Goal: Information Seeking & Learning: Learn about a topic

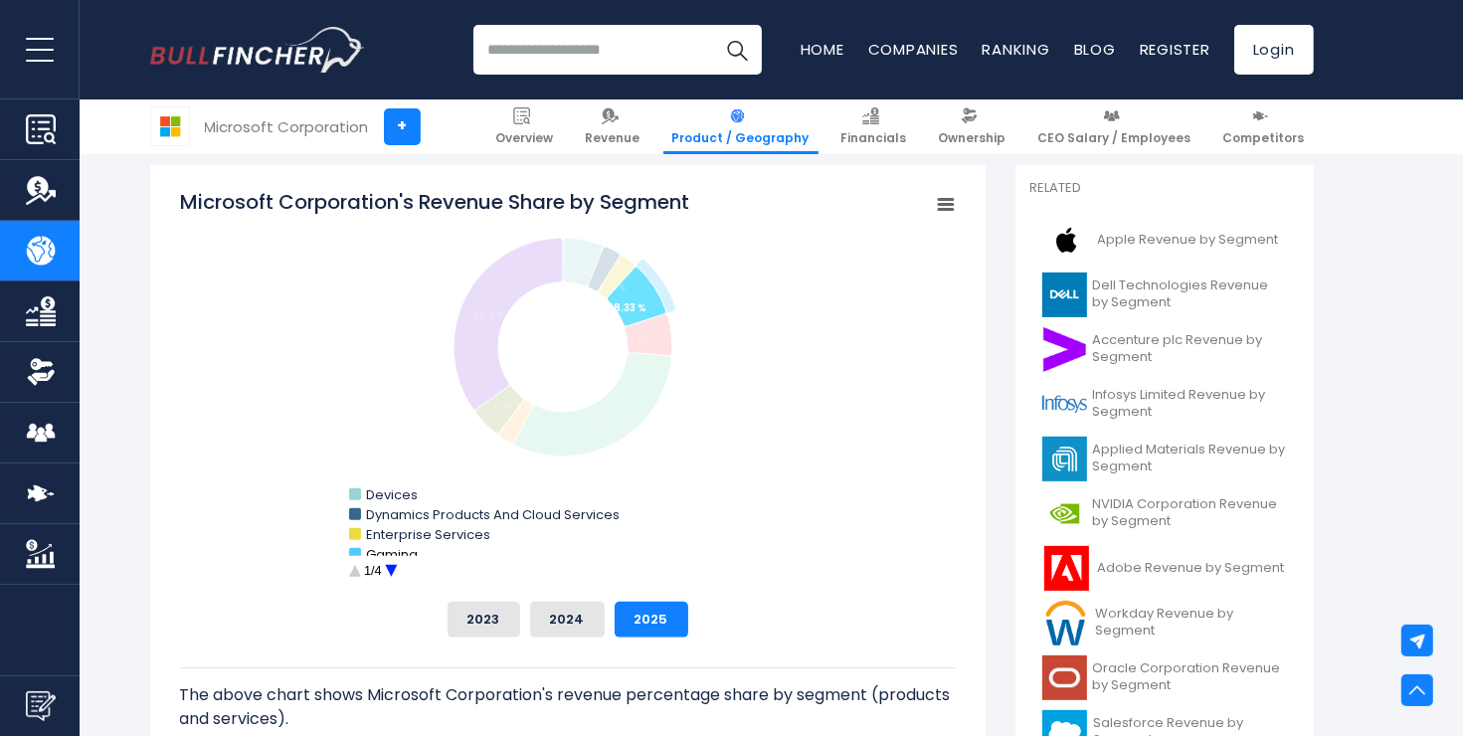
click at [381, 552] on text "Gaming" at bounding box center [392, 554] width 52 height 19
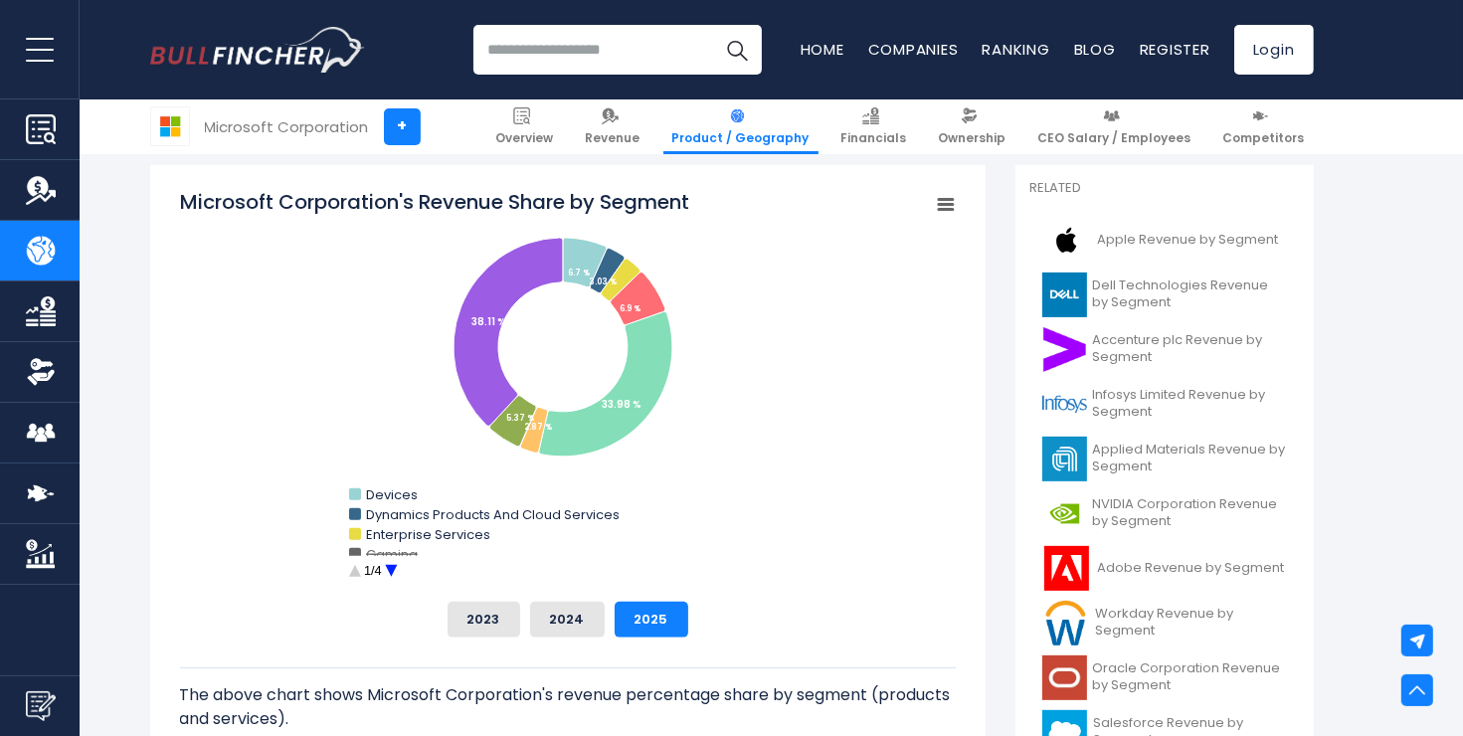
scroll to position [553, 0]
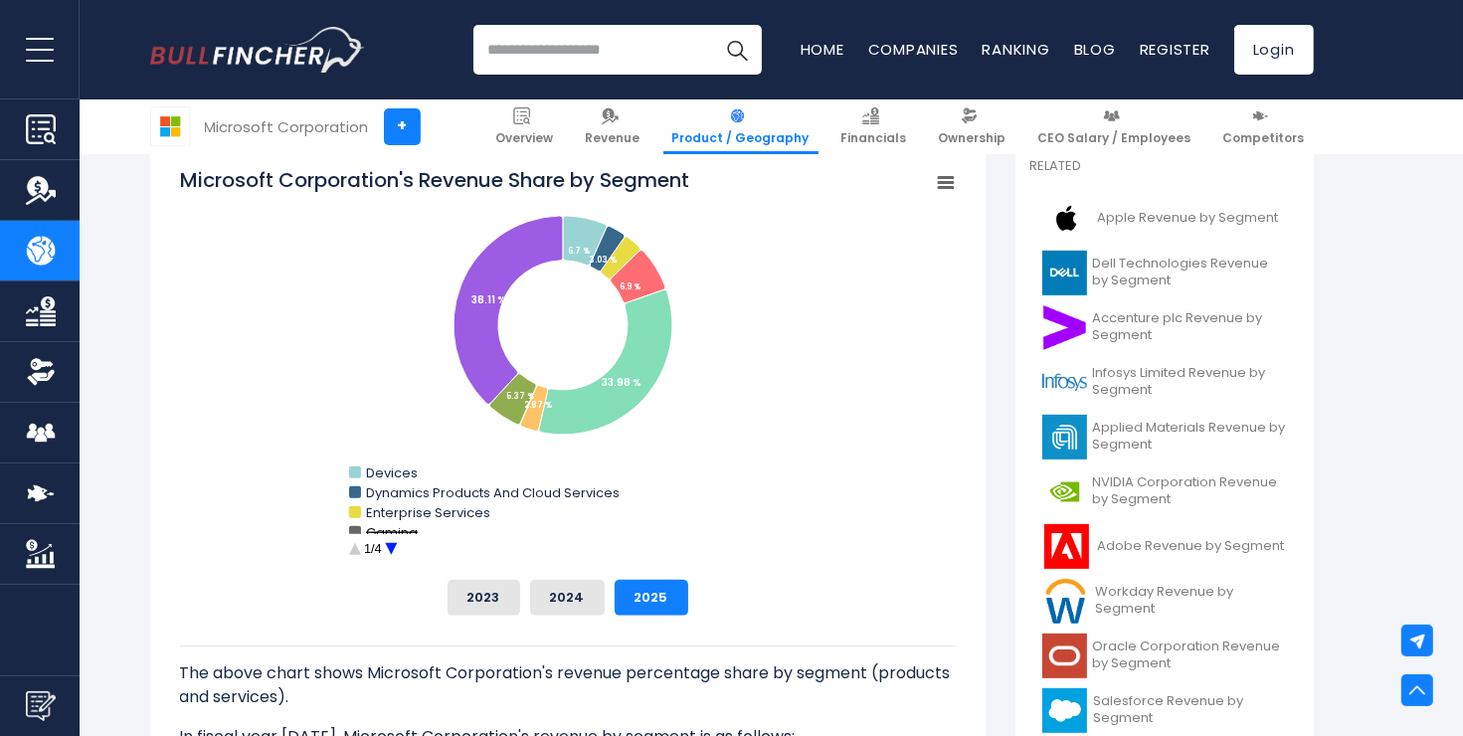
click at [403, 529] on text "Gaming" at bounding box center [392, 532] width 52 height 19
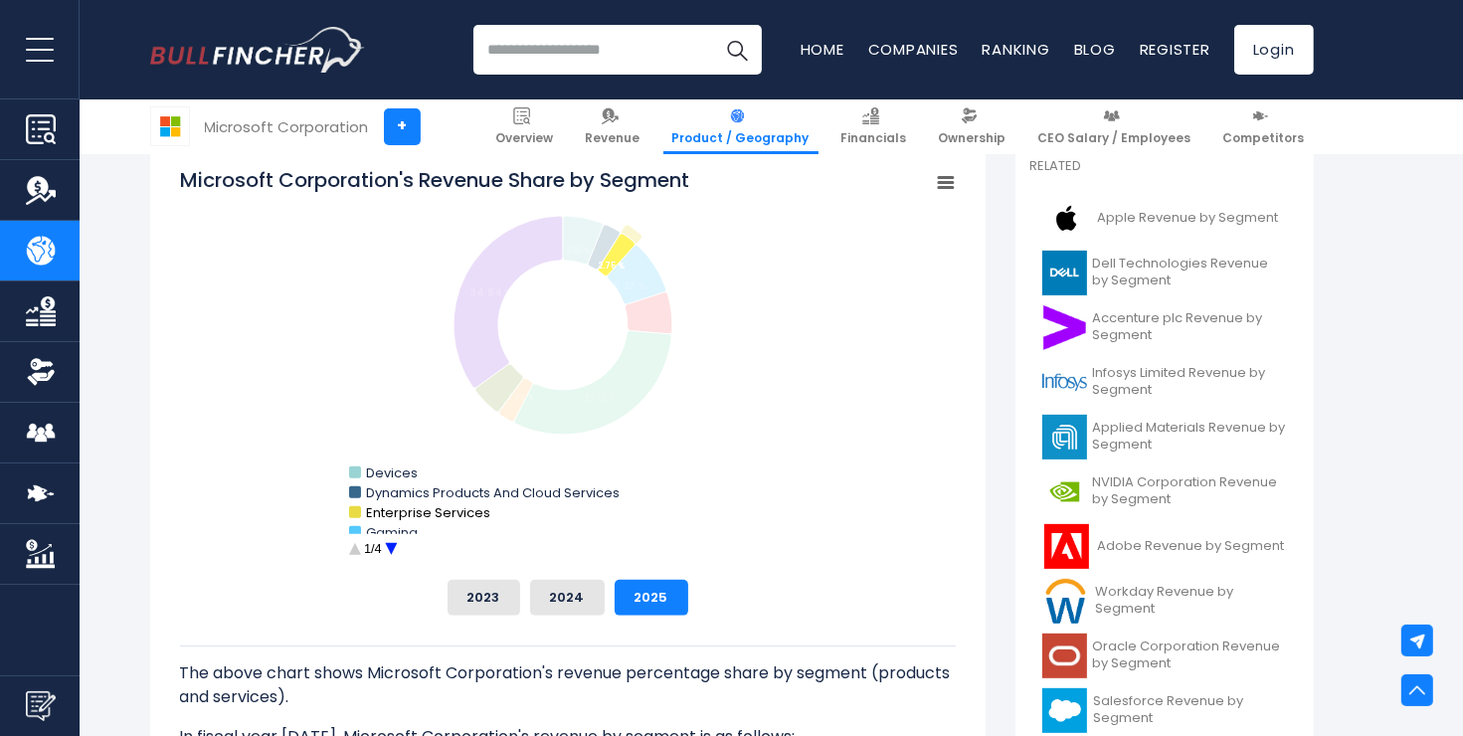
click at [387, 510] on text "Enterprise Services" at bounding box center [428, 512] width 124 height 19
click at [383, 493] on text "Dynamics Products And Cloud Services" at bounding box center [493, 492] width 254 height 19
click at [382, 473] on text "Devices" at bounding box center [392, 473] width 52 height 19
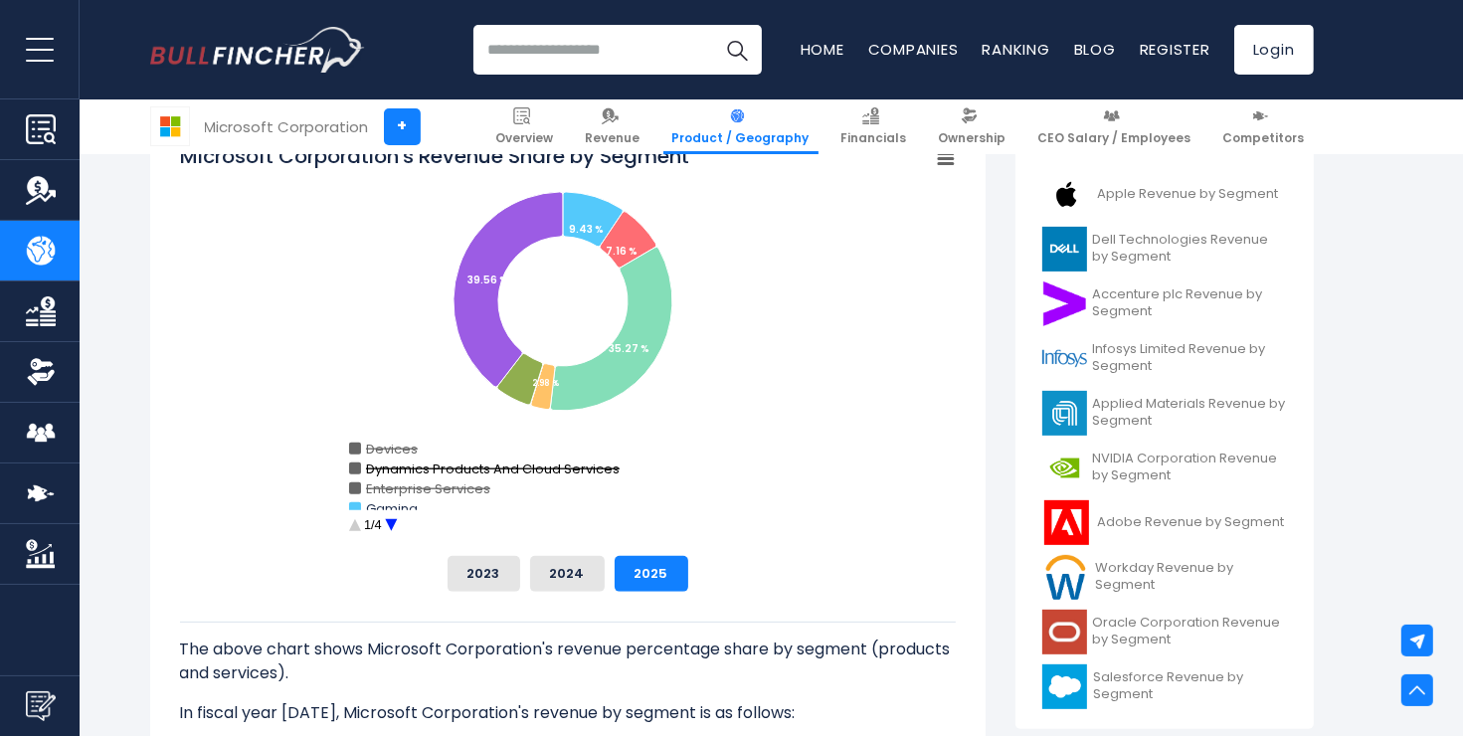
scroll to position [581, 0]
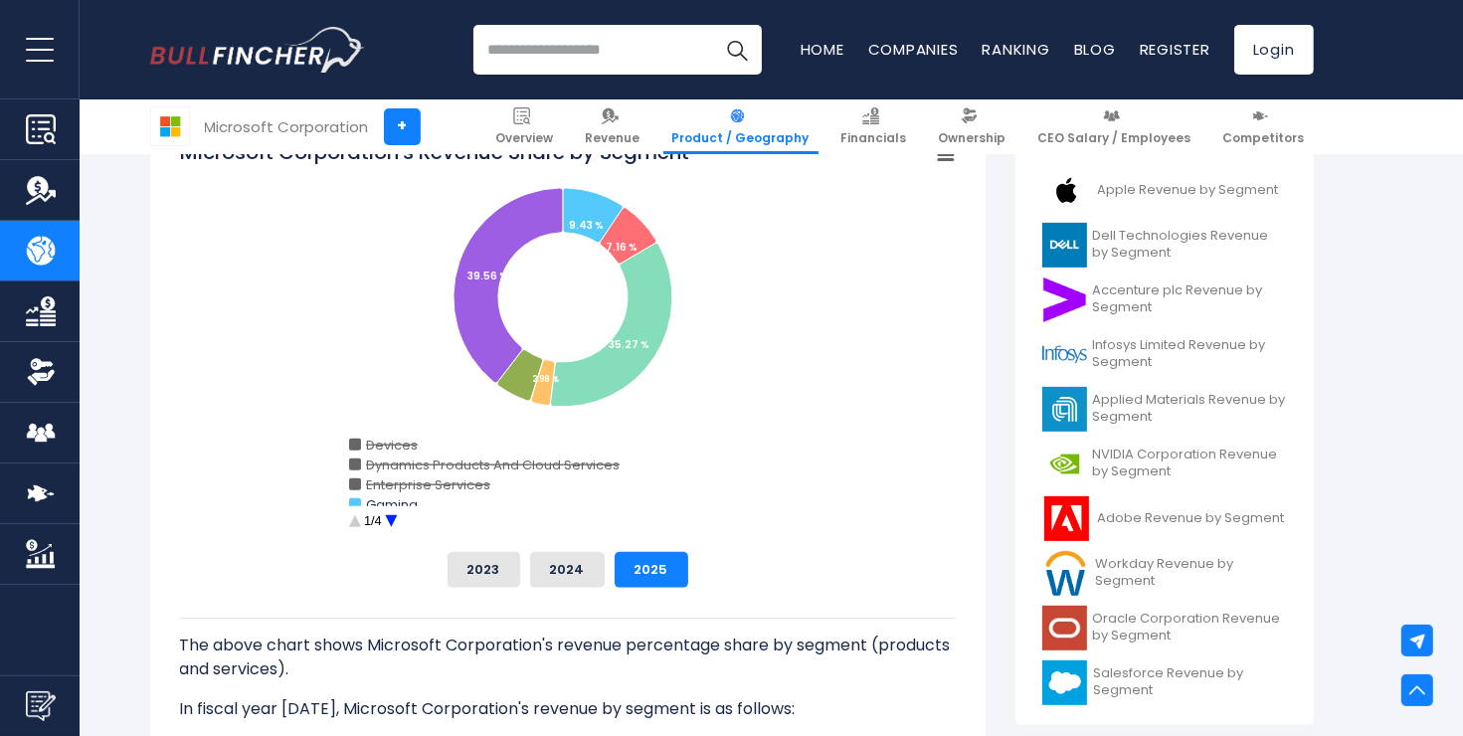
click at [383, 518] on circle "Microsoft Corporation's Revenue Share by Segment" at bounding box center [390, 521] width 31 height 31
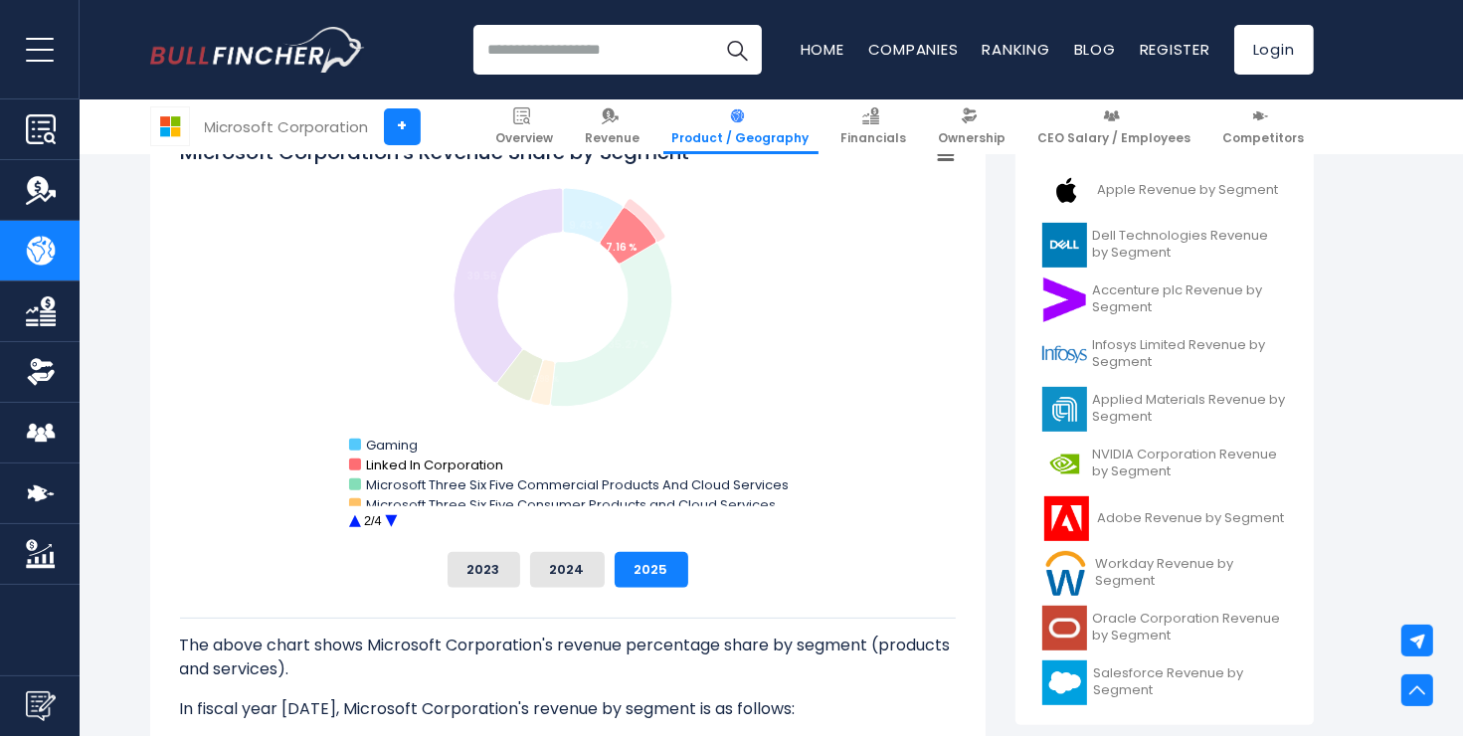
click at [402, 462] on text "Linked In Corporation" at bounding box center [434, 465] width 137 height 19
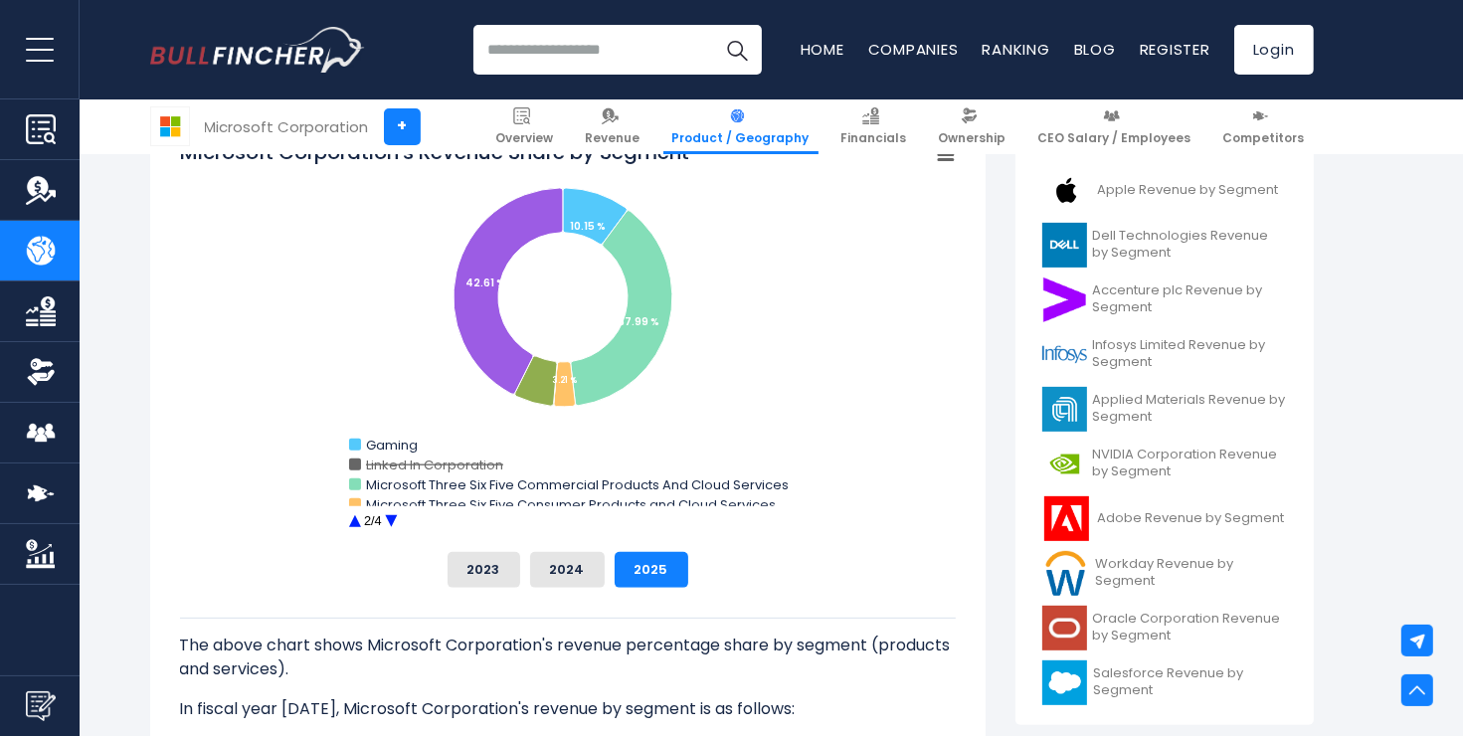
click at [402, 473] on text "Linked In Corporation" at bounding box center [434, 465] width 137 height 19
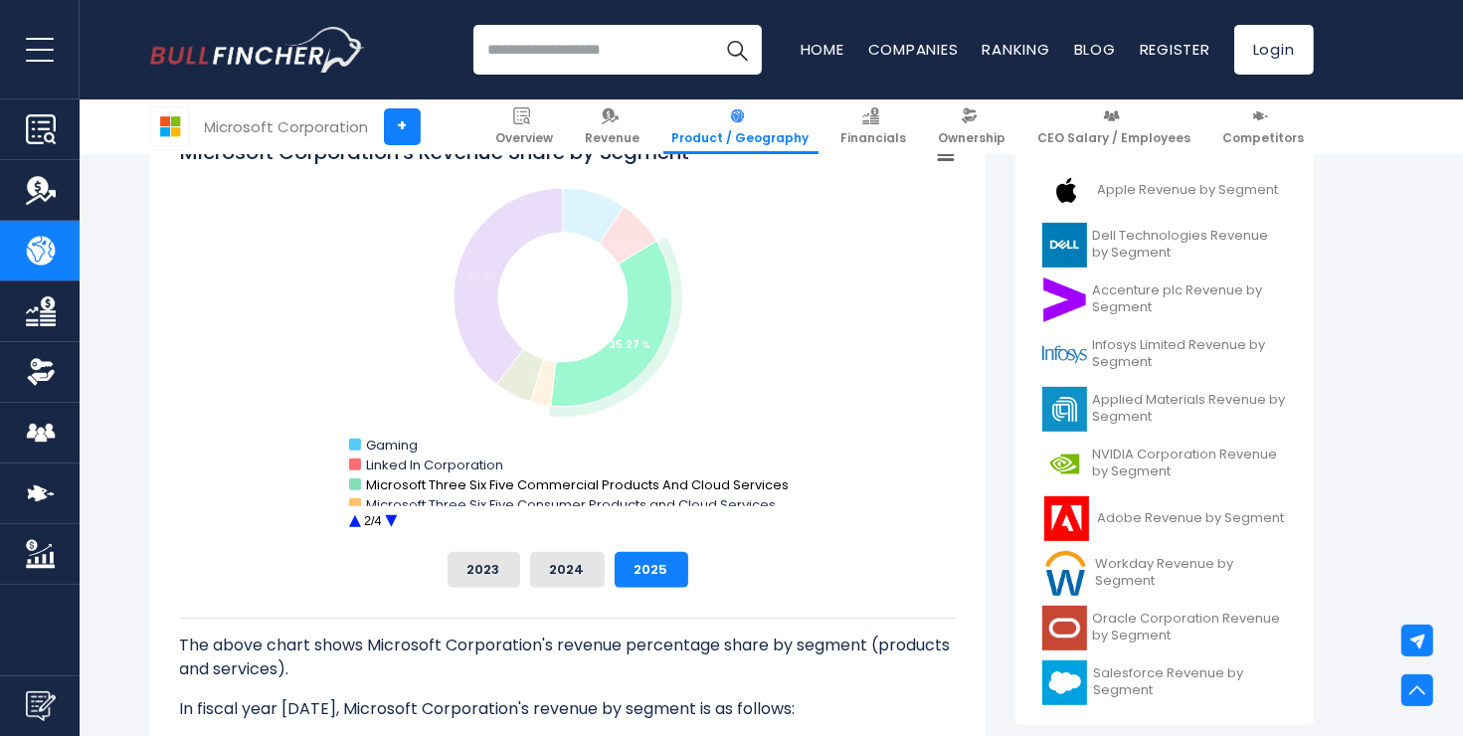
click at [404, 480] on text "Microsoft Three Six Five Commercial Products And Cloud Services" at bounding box center [577, 485] width 423 height 19
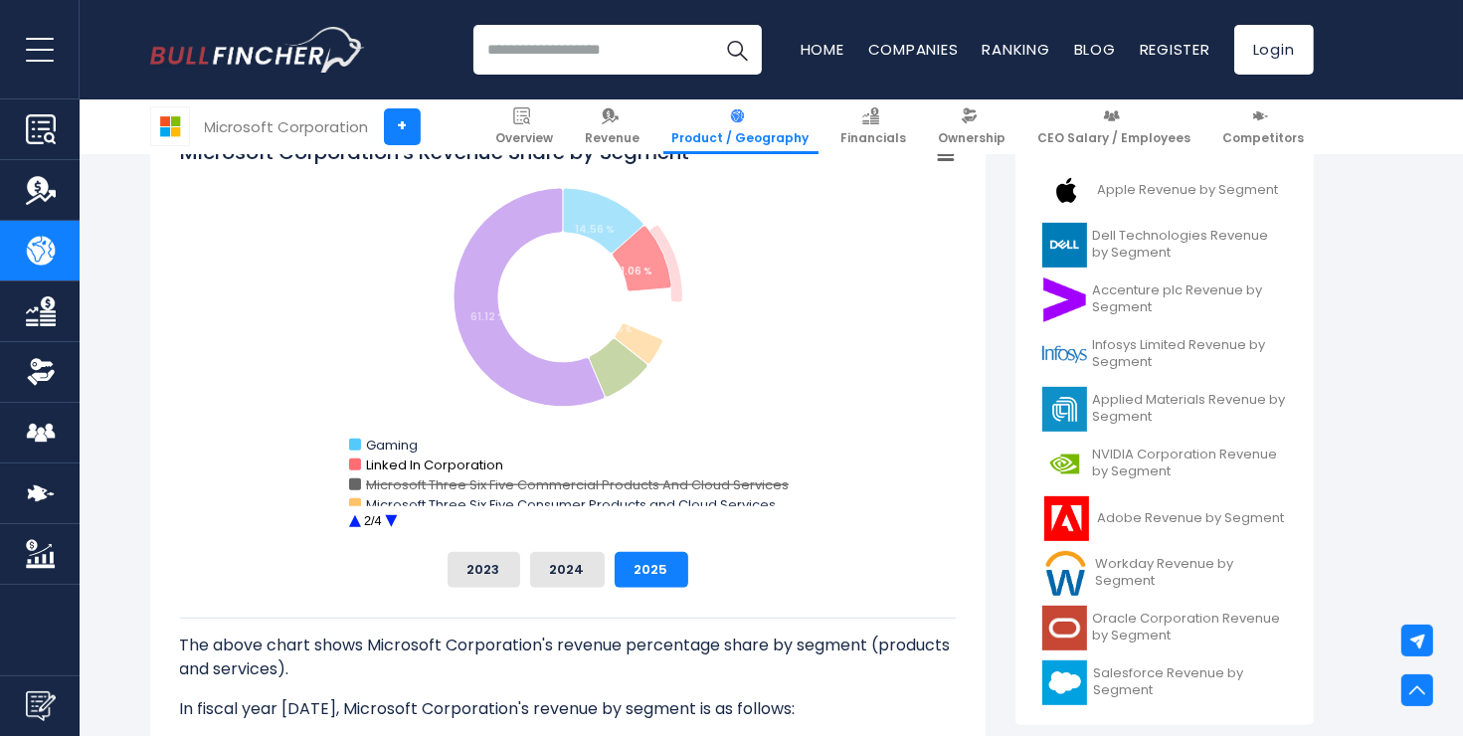
click at [404, 466] on text "Linked In Corporation" at bounding box center [434, 465] width 137 height 19
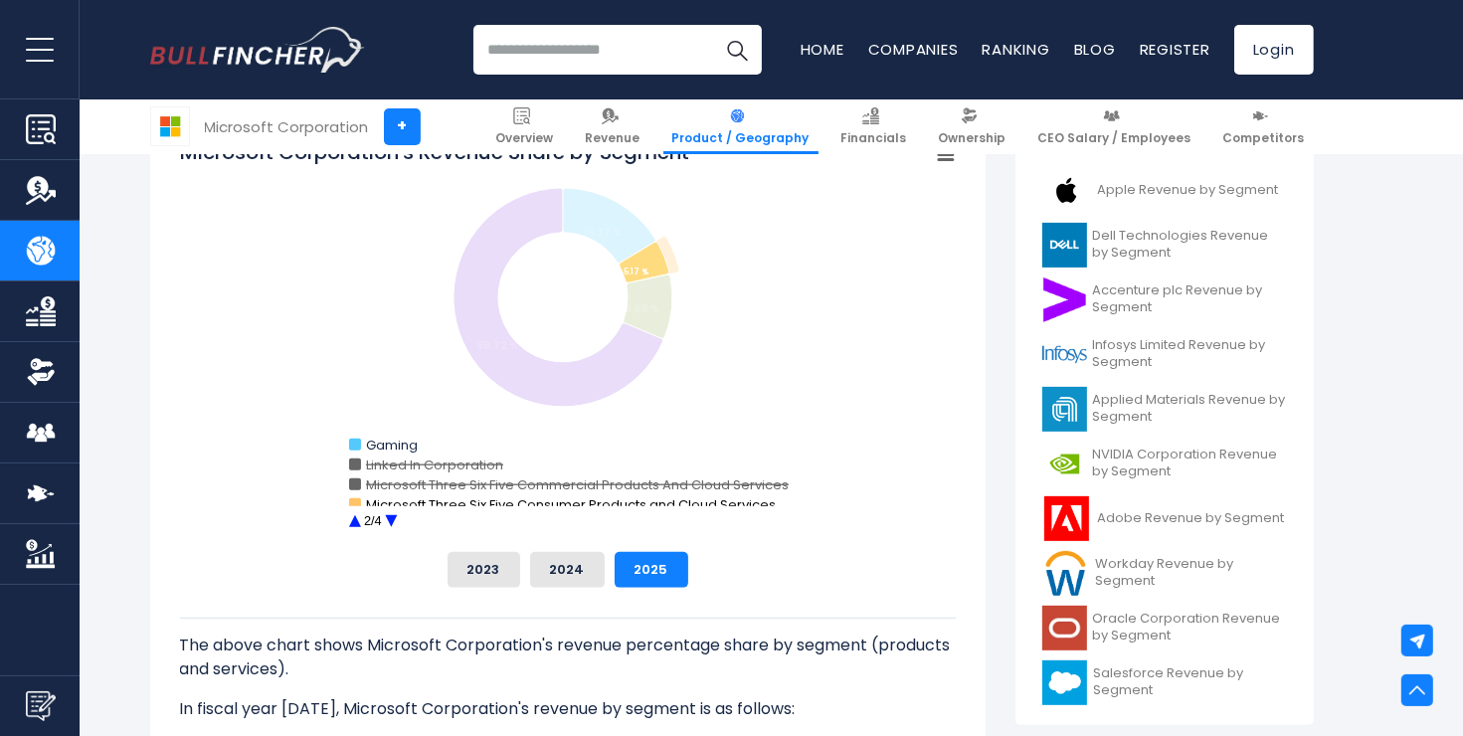
click at [409, 499] on text "Microsoft Three Six Five Consumer Products and Cloud Services" at bounding box center [571, 504] width 410 height 19
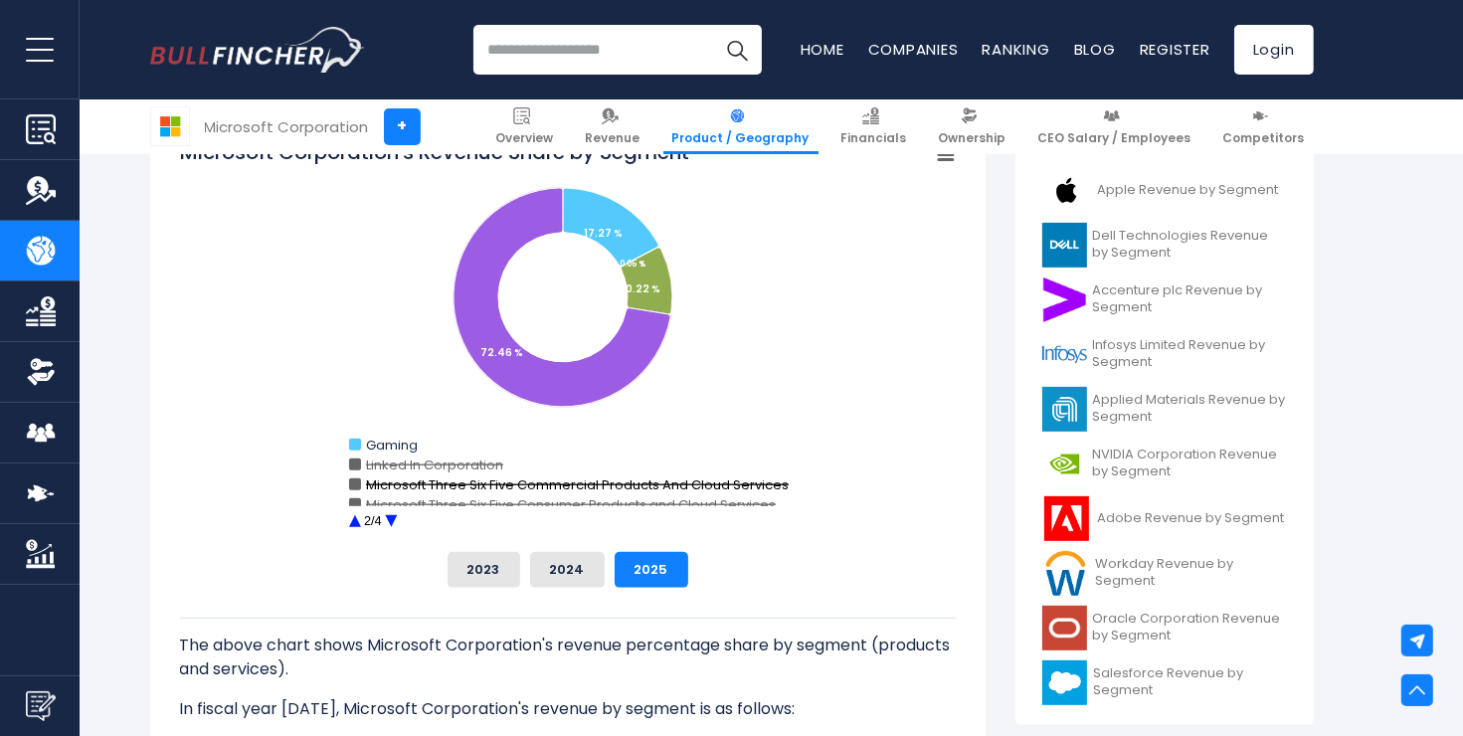
scroll to position [684, 0]
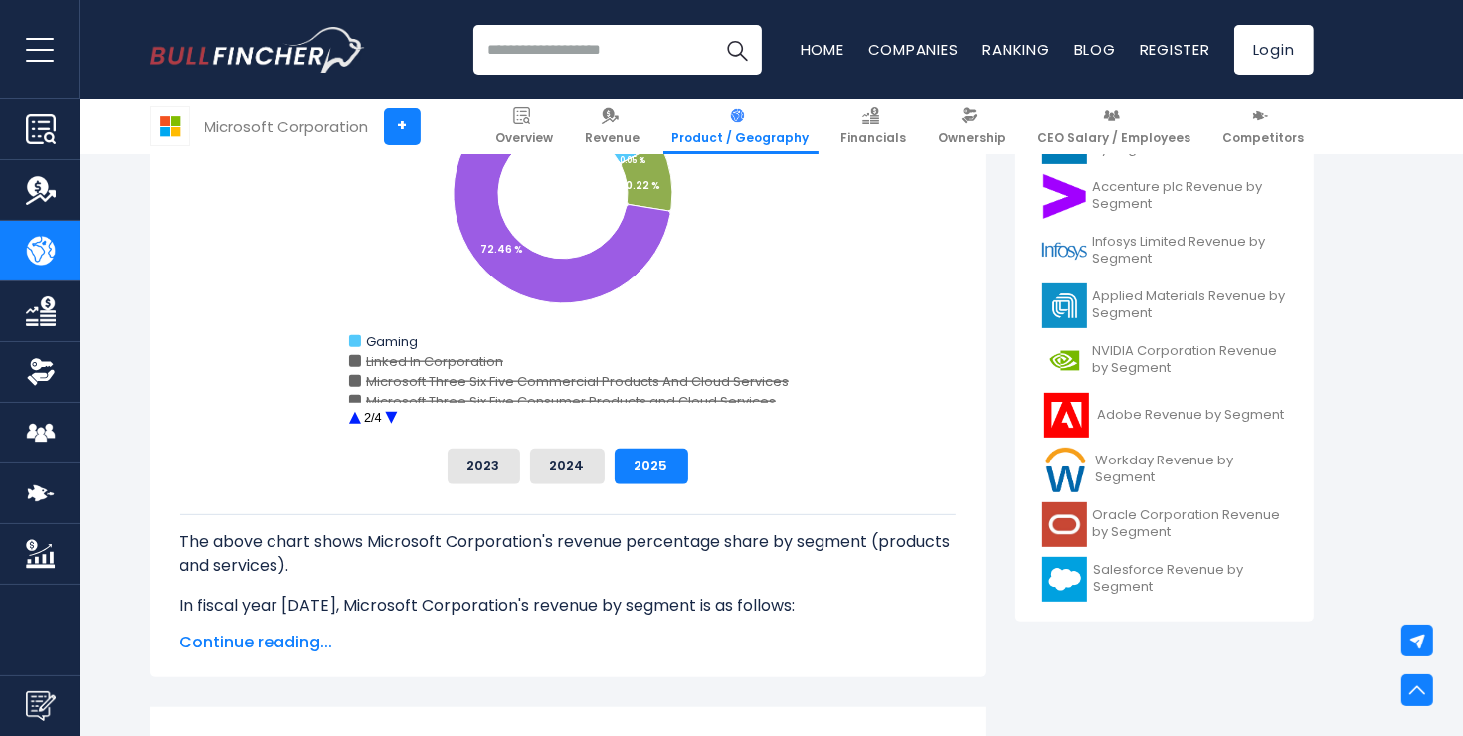
click at [387, 417] on circle "Microsoft Corporation's Revenue Share by Segment" at bounding box center [390, 418] width 31 height 31
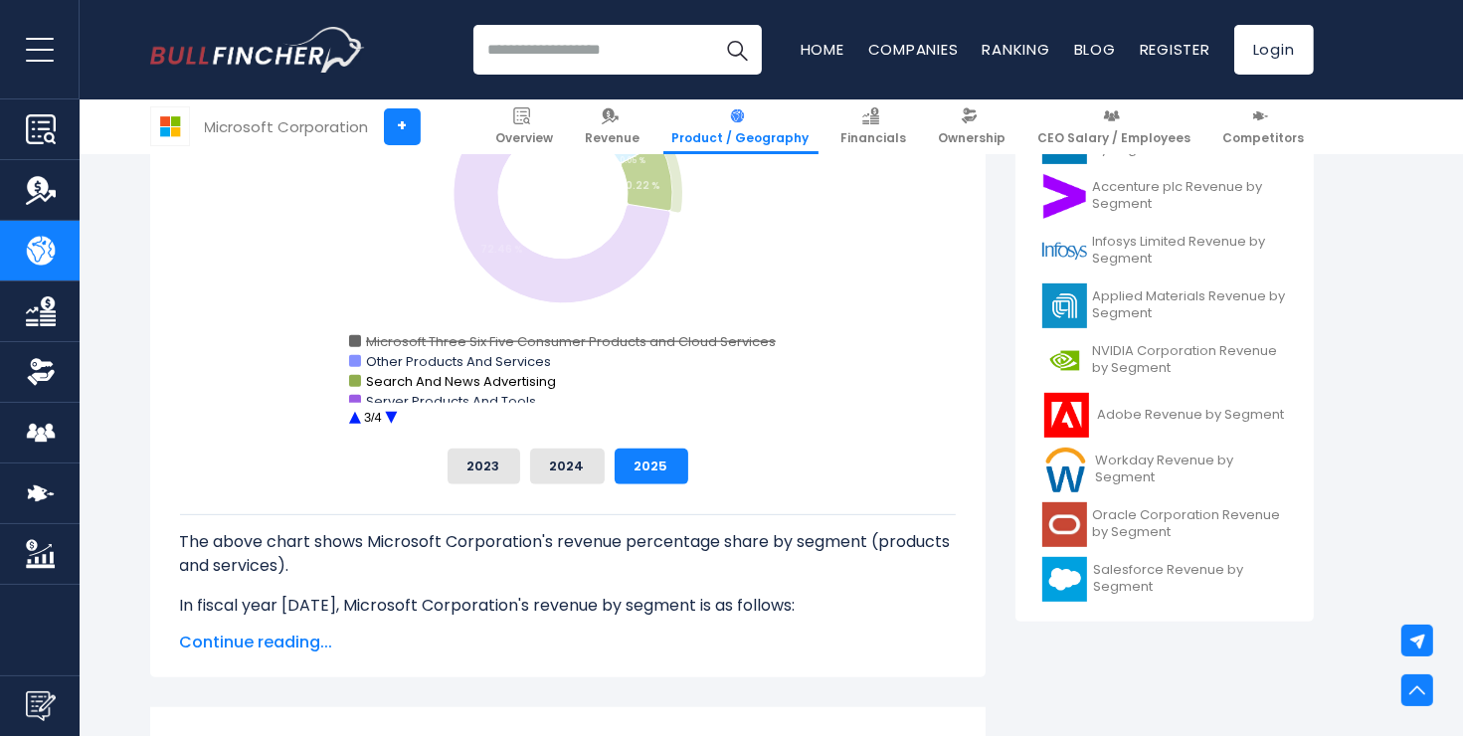
click at [398, 372] on text "Search And News Advertising" at bounding box center [461, 381] width 190 height 19
click at [398, 358] on text "Other Products And Services" at bounding box center [458, 361] width 185 height 19
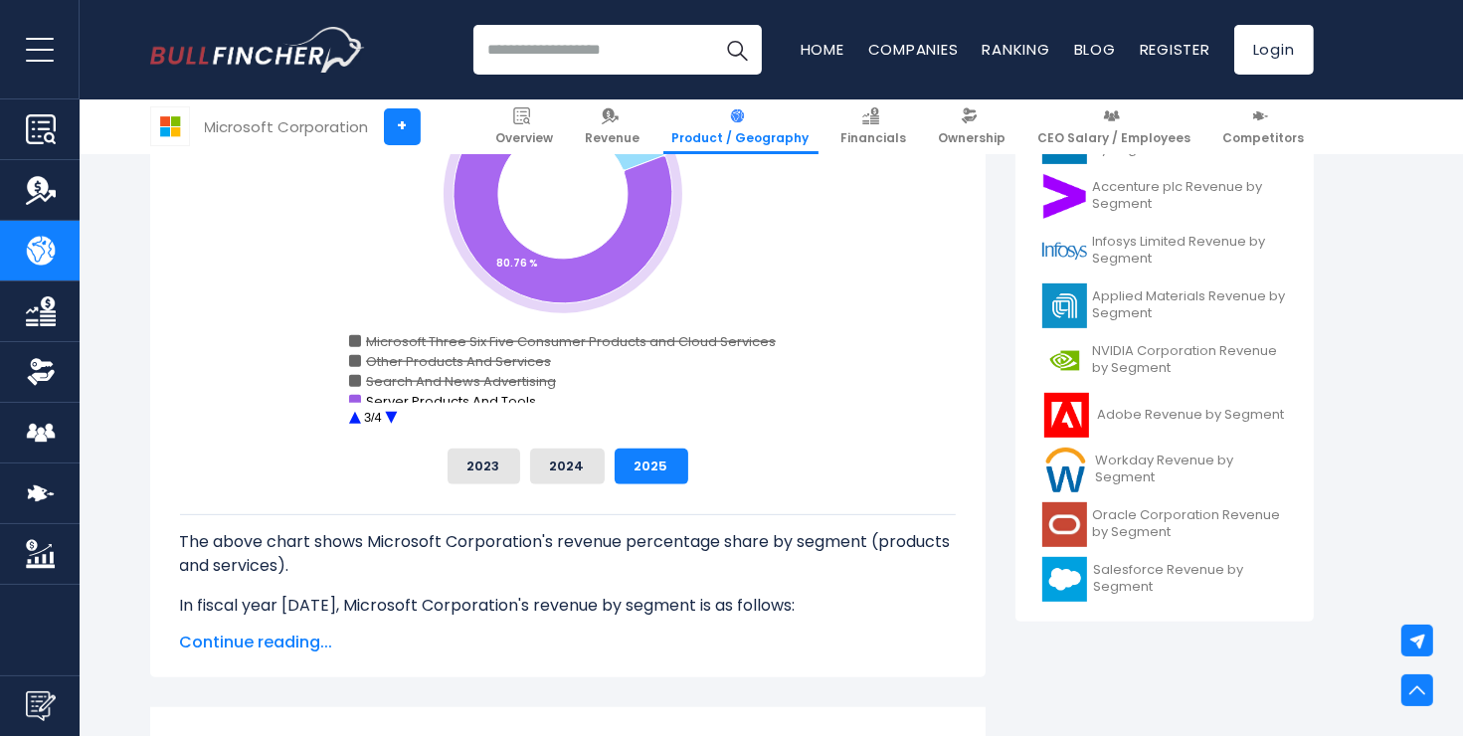
click at [408, 402] on text "Server Products And Tools" at bounding box center [451, 401] width 170 height 19
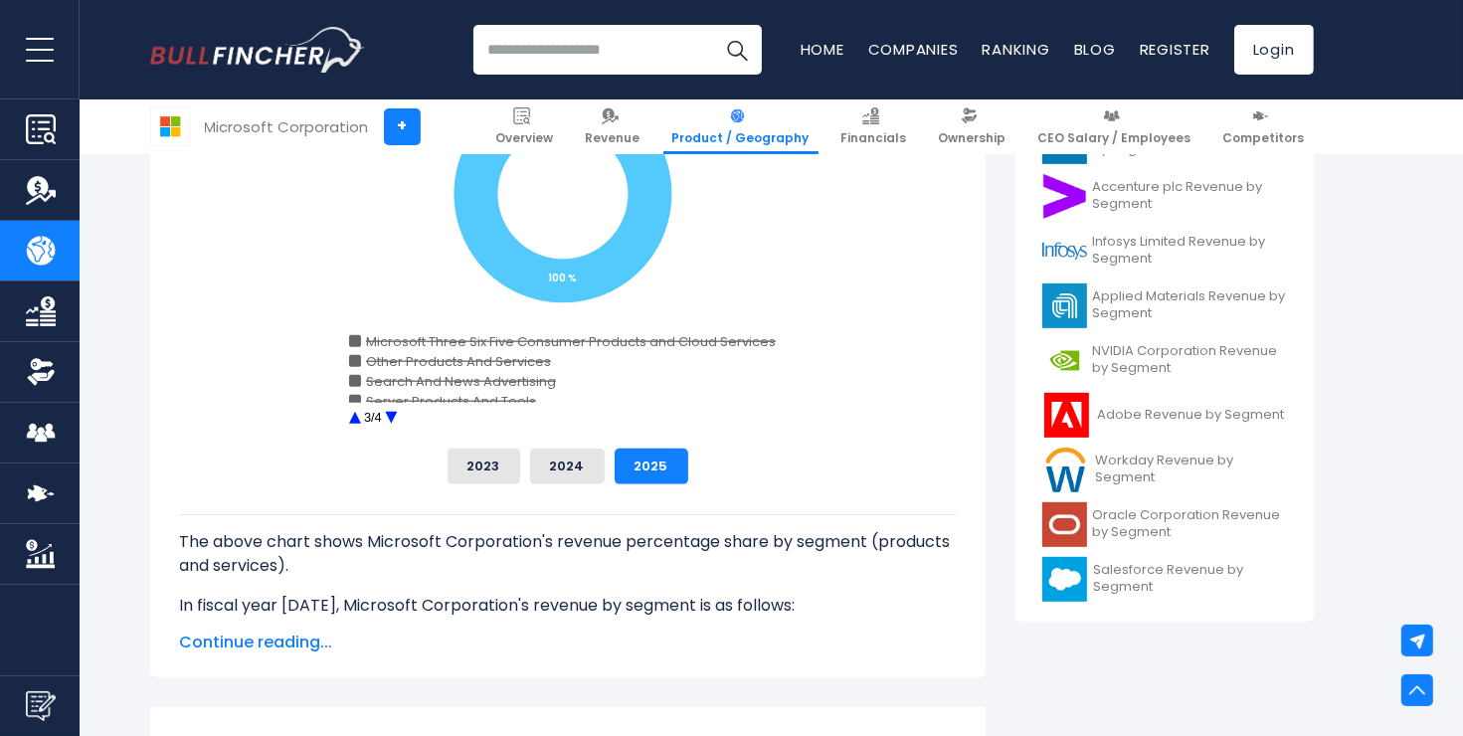
click at [355, 417] on circle "Microsoft Corporation's Revenue Share by Segment" at bounding box center [354, 418] width 31 height 31
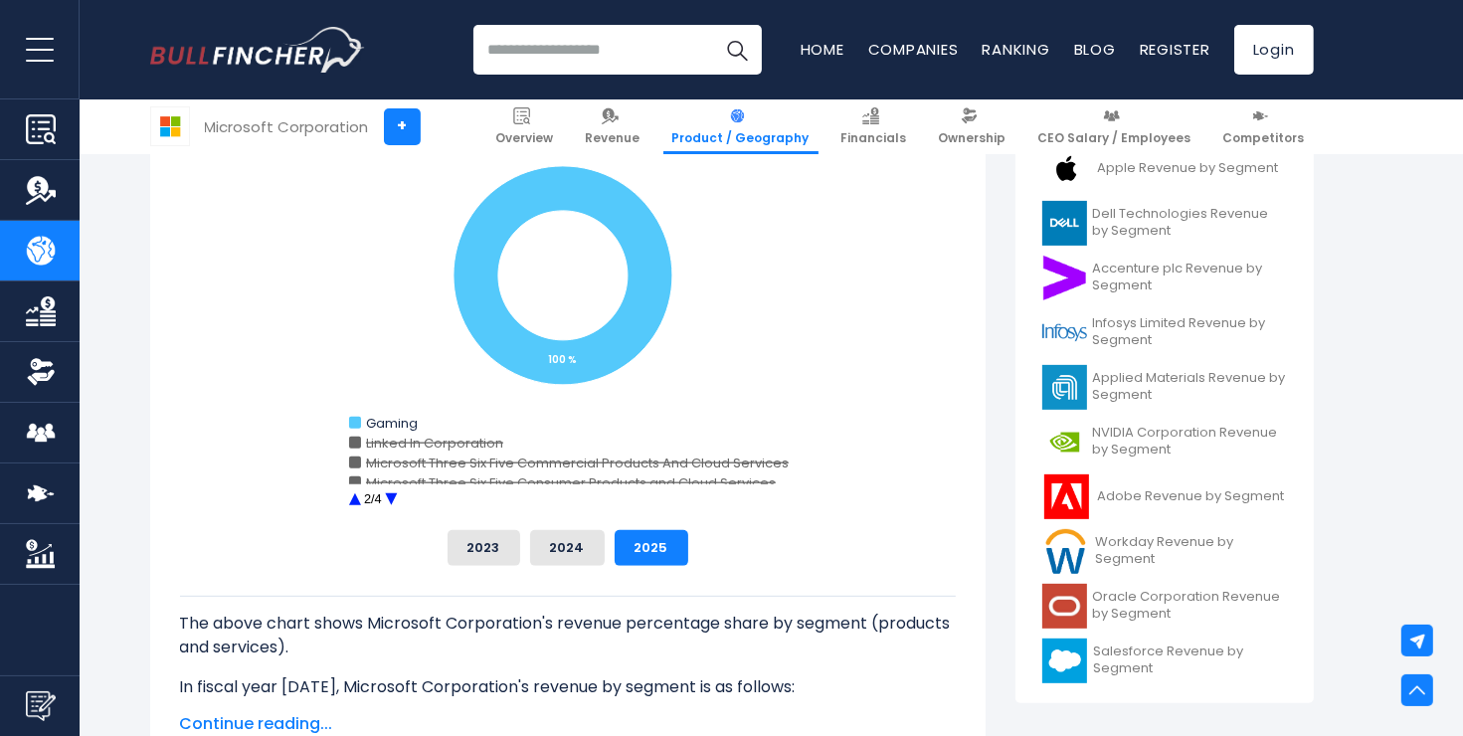
scroll to position [604, 0]
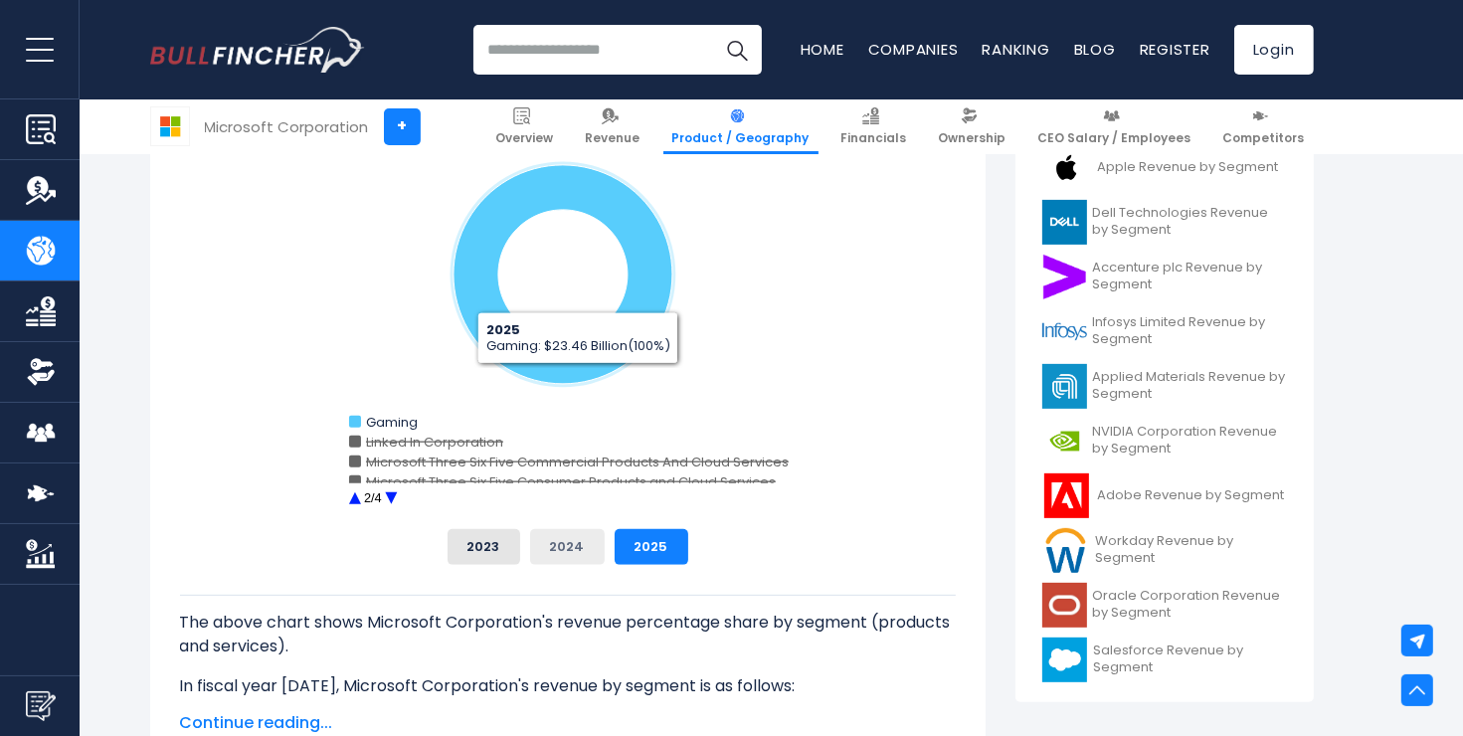
click at [568, 553] on button "2024" at bounding box center [567, 547] width 75 height 36
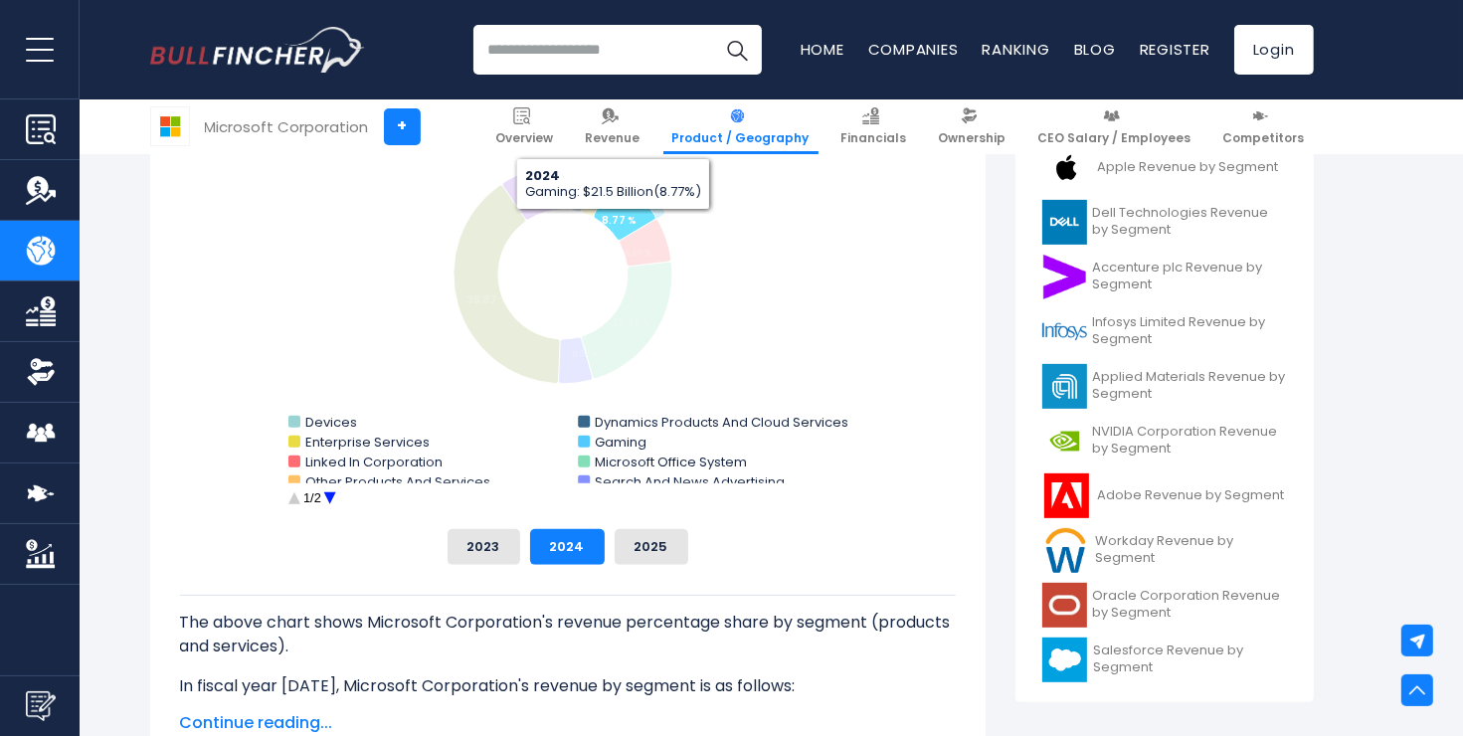
click at [614, 225] on tspan "8.77 %" at bounding box center [619, 220] width 35 height 15
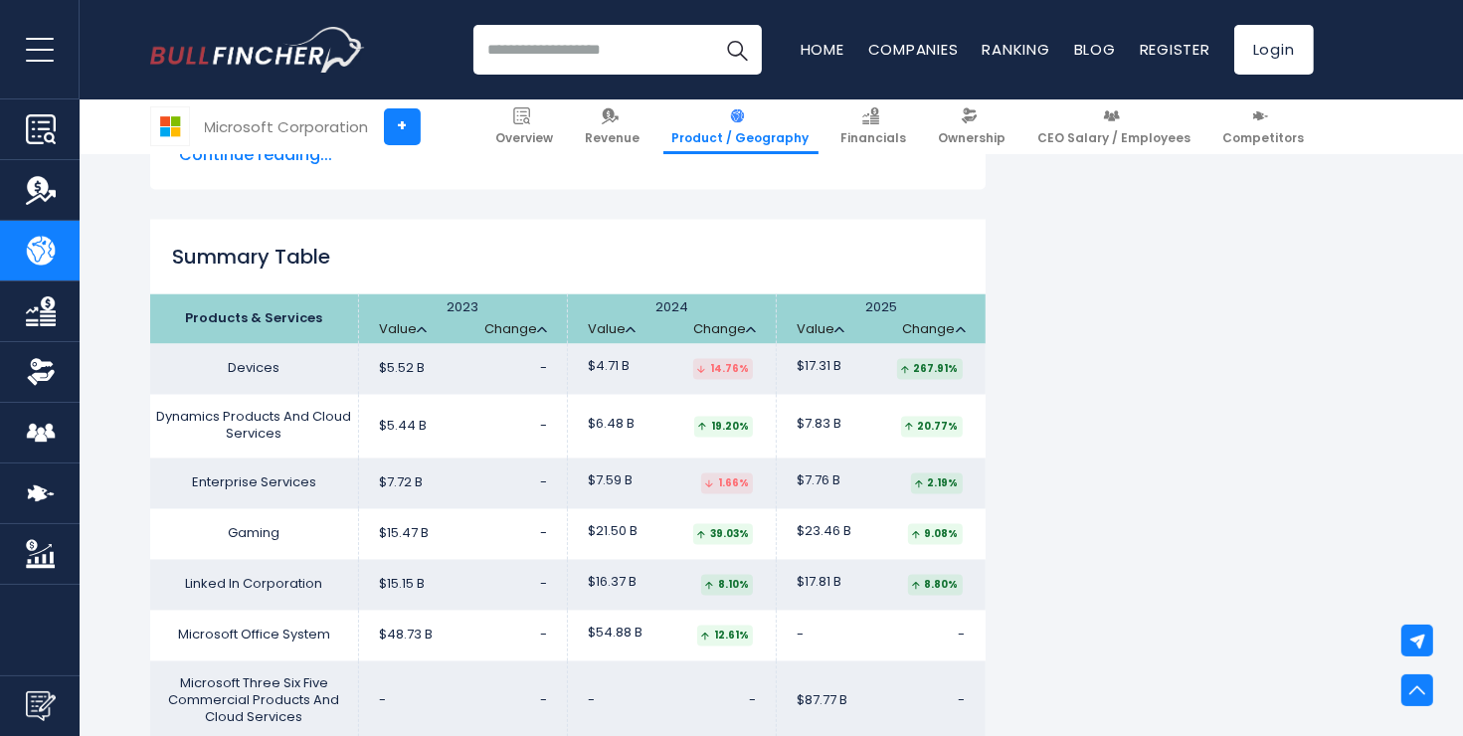
scroll to position [3436, 0]
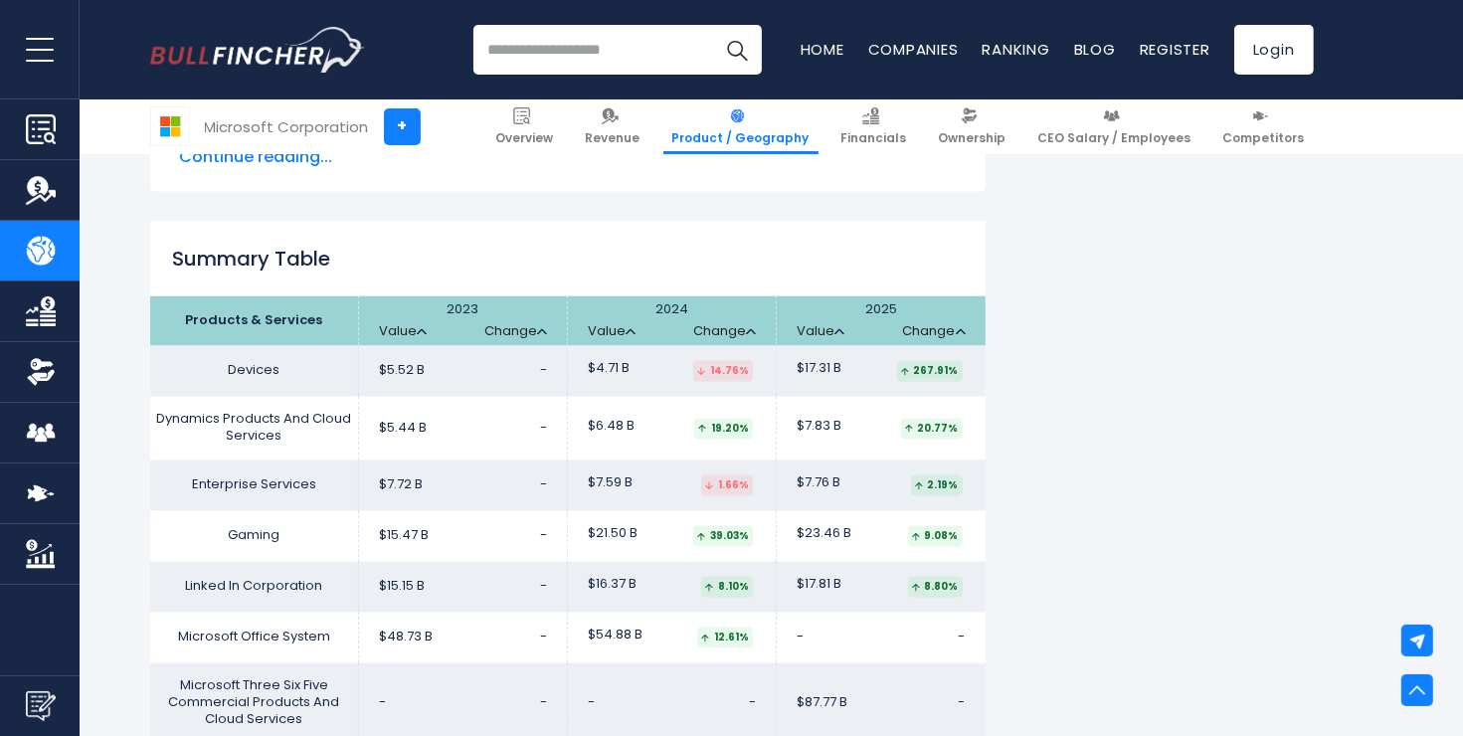
click at [339, 543] on td "Gaming" at bounding box center [254, 536] width 209 height 51
click at [662, 530] on td "$21.50 B 39.03%" at bounding box center [672, 536] width 209 height 51
click at [731, 545] on div "39.03%" at bounding box center [723, 536] width 60 height 21
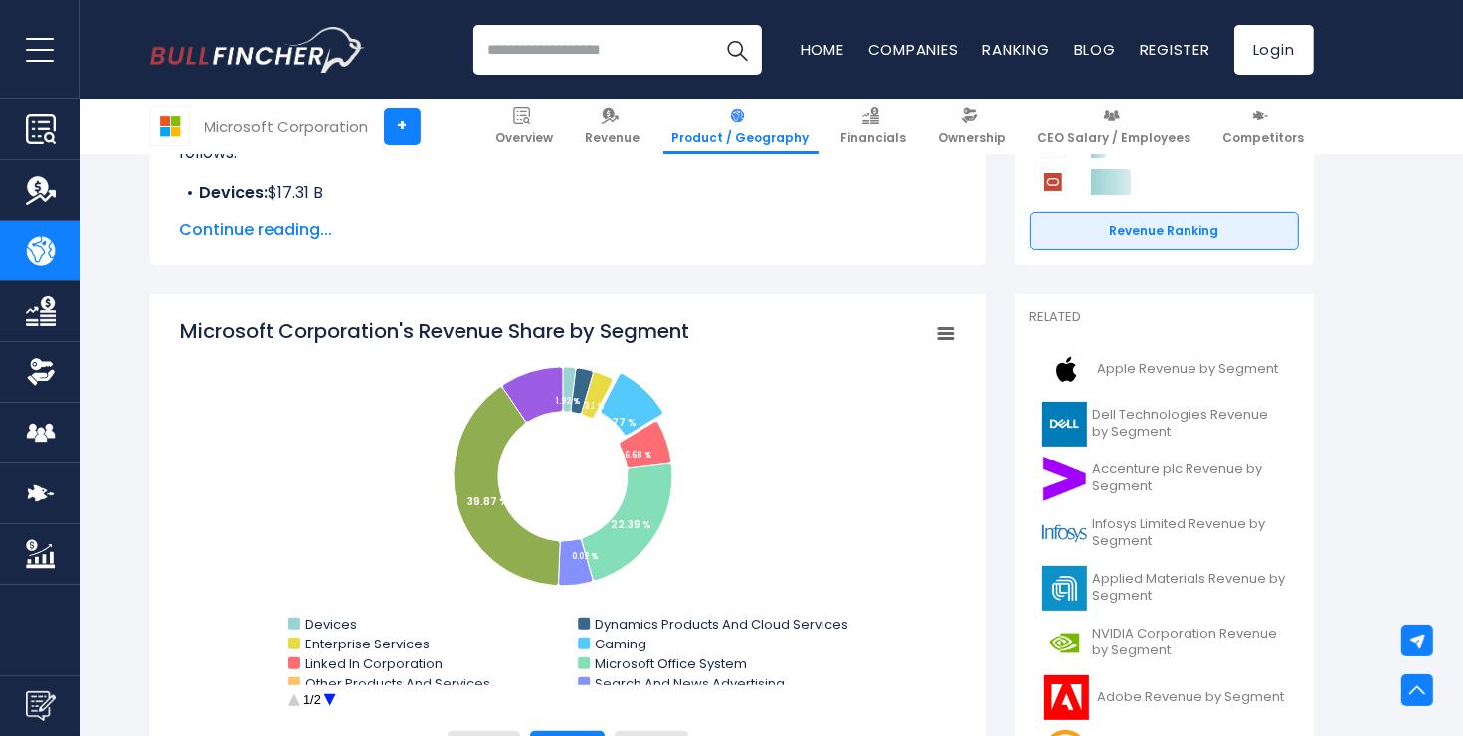
scroll to position [398, 0]
